Goal: Task Accomplishment & Management: Complete application form

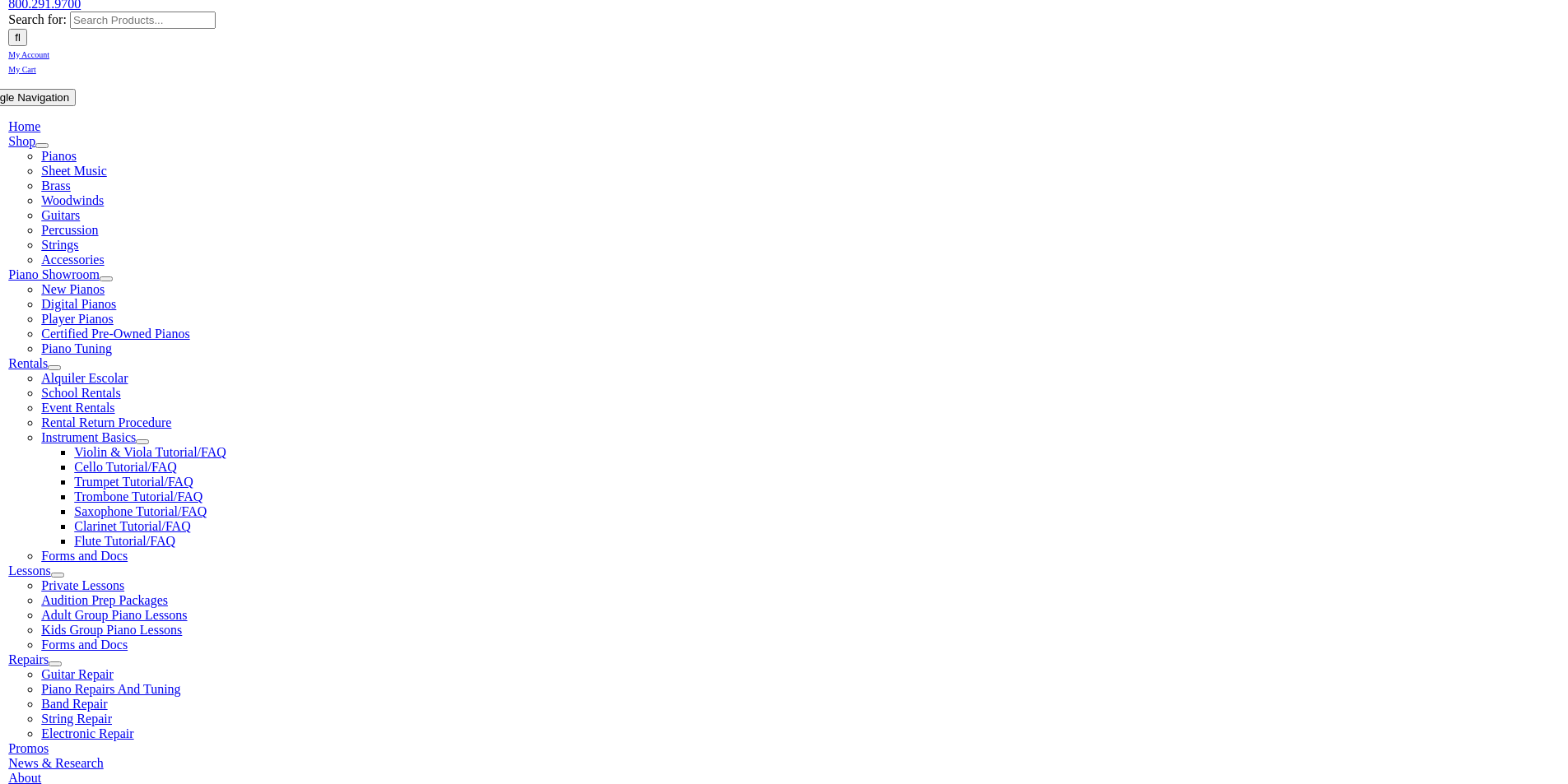
scroll to position [274, 0]
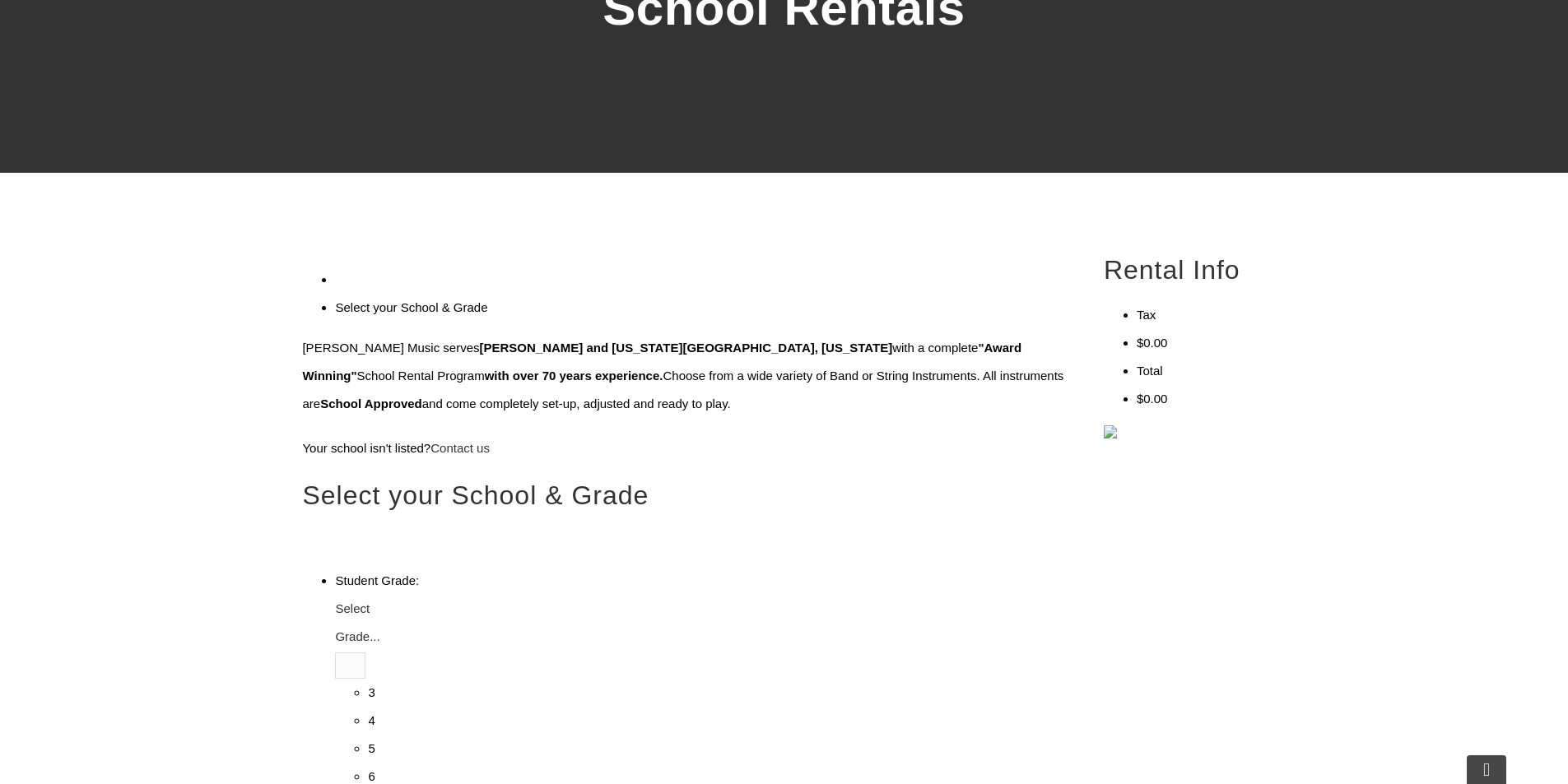
type input "sa"
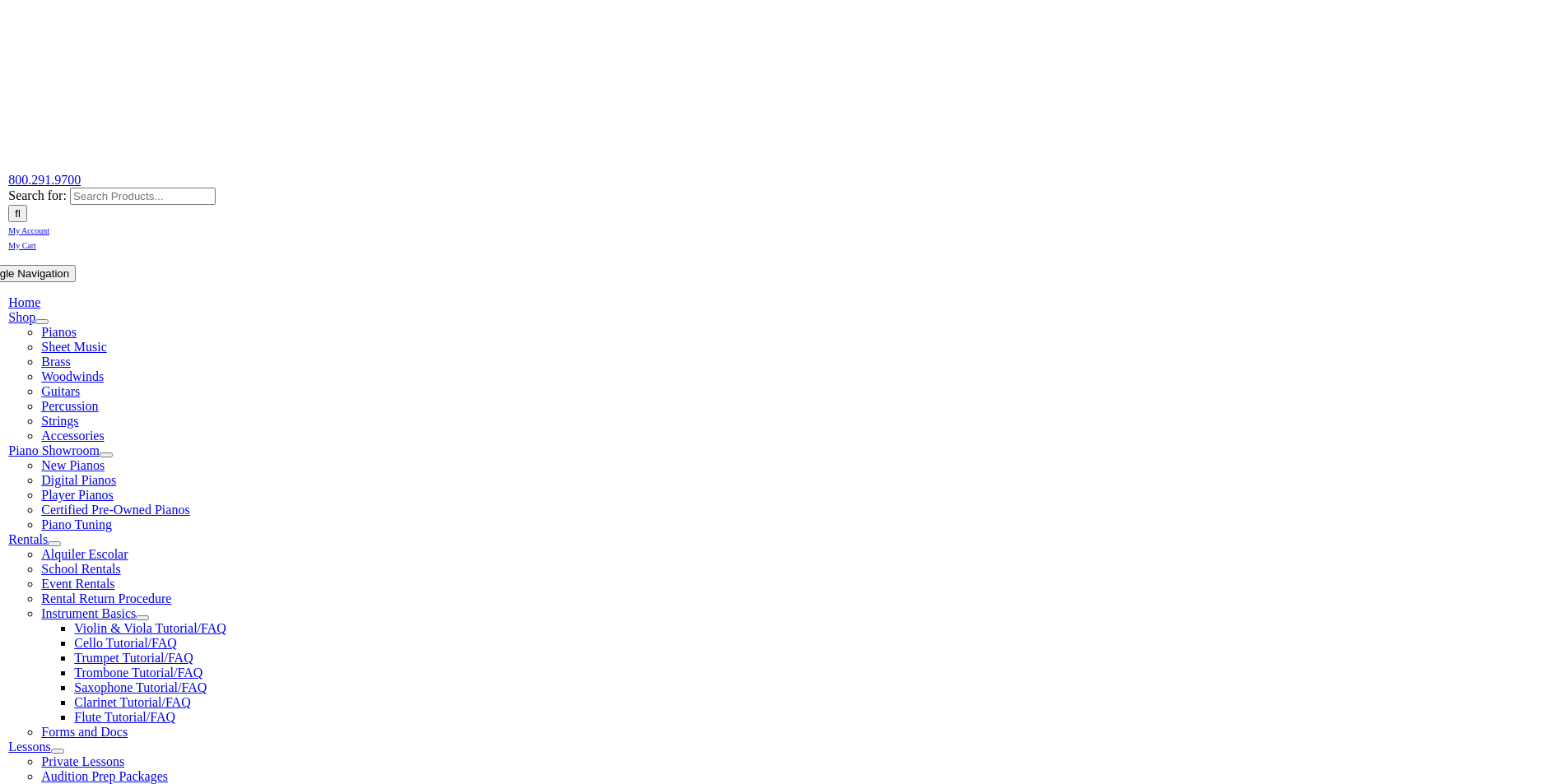
scroll to position [55, 0]
